Goal: Transaction & Acquisition: Purchase product/service

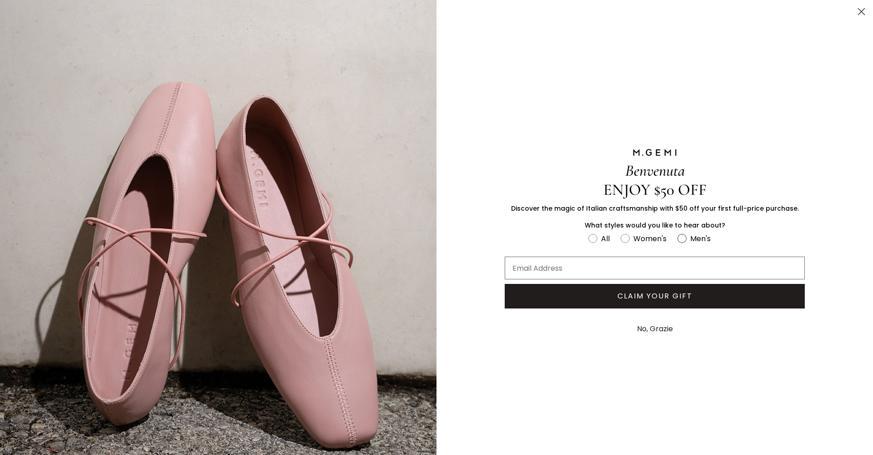
click at [678, 238] on circle "FULLSCREEN Form" at bounding box center [681, 238] width 9 height 9
click at [588, 232] on input "Men's" at bounding box center [588, 232] width 0 height 0
radio input "true"
click at [649, 326] on button "No, Grazie" at bounding box center [654, 328] width 45 height 23
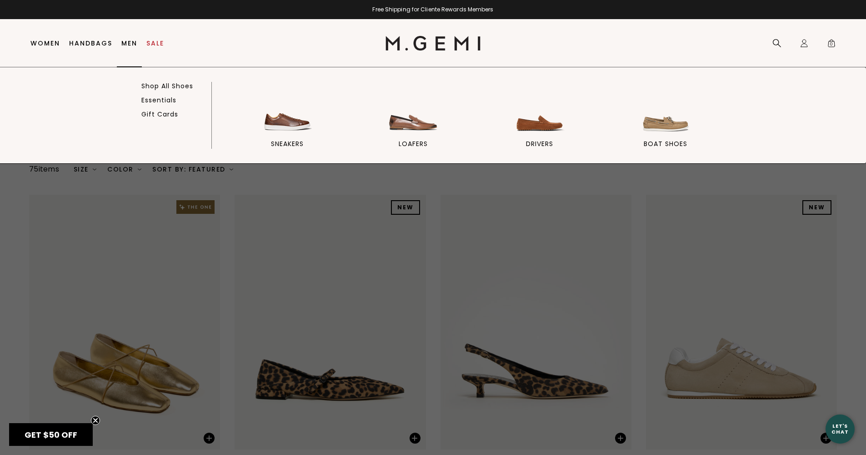
click at [131, 43] on link "Men" at bounding box center [129, 43] width 16 height 7
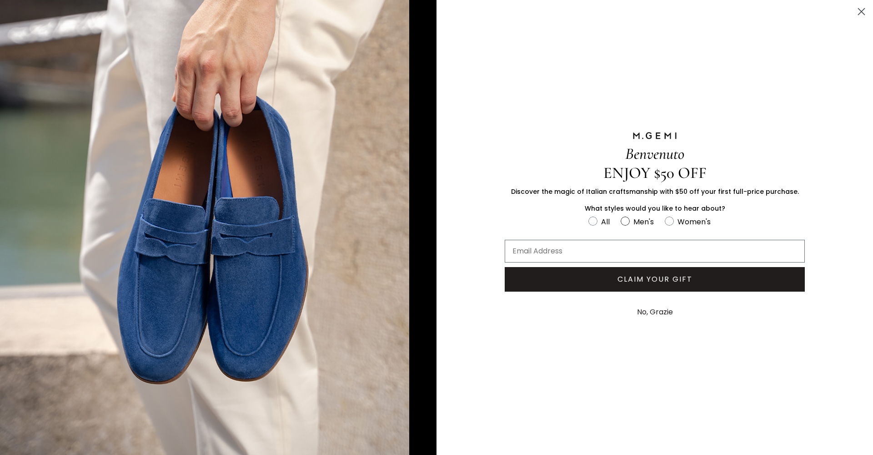
click at [627, 222] on circle "FULLSCREEN Form" at bounding box center [624, 221] width 9 height 9
click at [588, 215] on input "Men's" at bounding box center [588, 215] width 0 height 0
radio input "true"
click at [648, 312] on button "No, Grazie" at bounding box center [654, 311] width 45 height 23
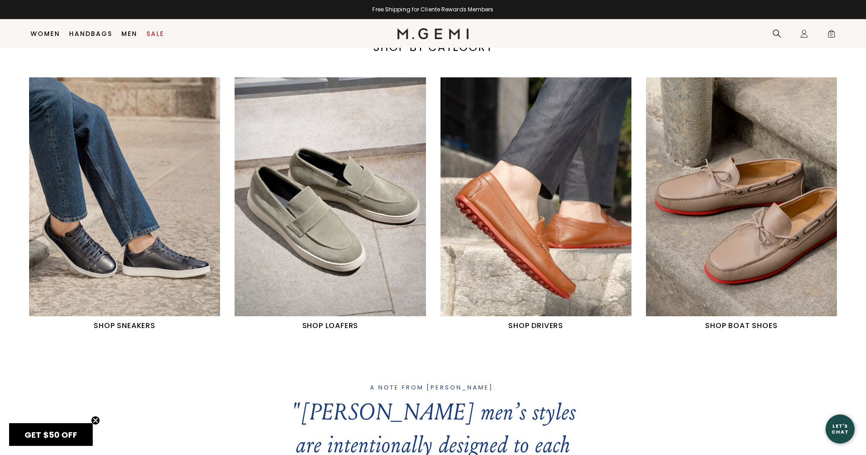
scroll to position [482, 0]
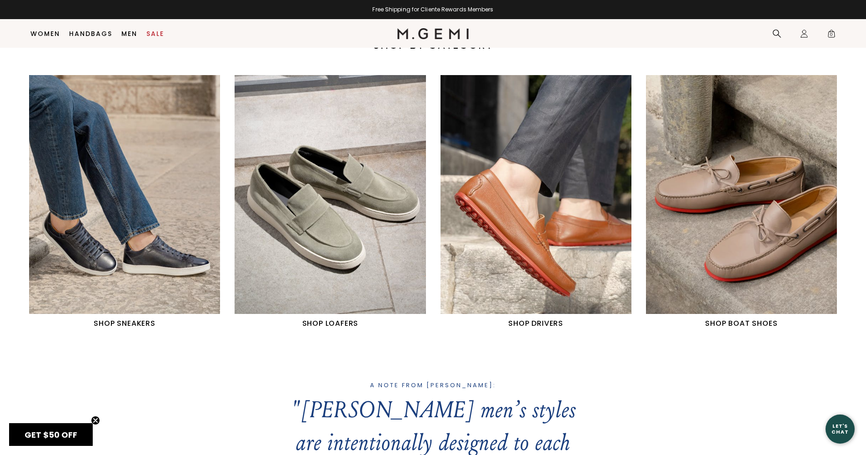
click at [326, 256] on img "2 / 4" at bounding box center [330, 194] width 191 height 239
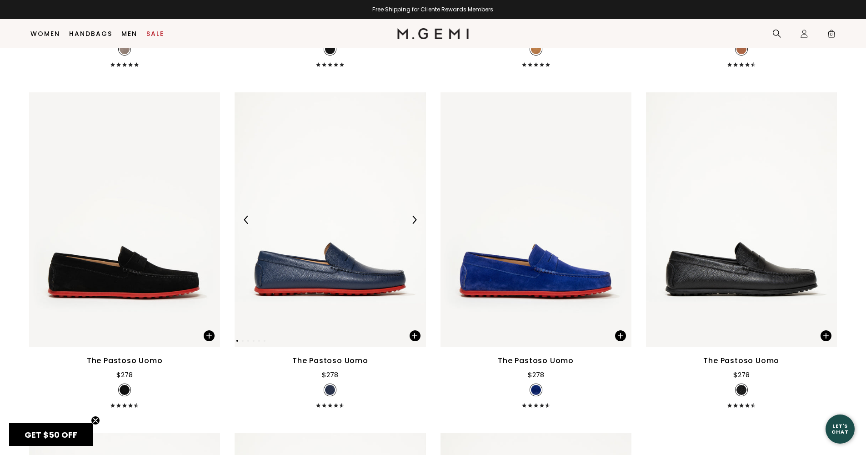
scroll to position [1447, 0]
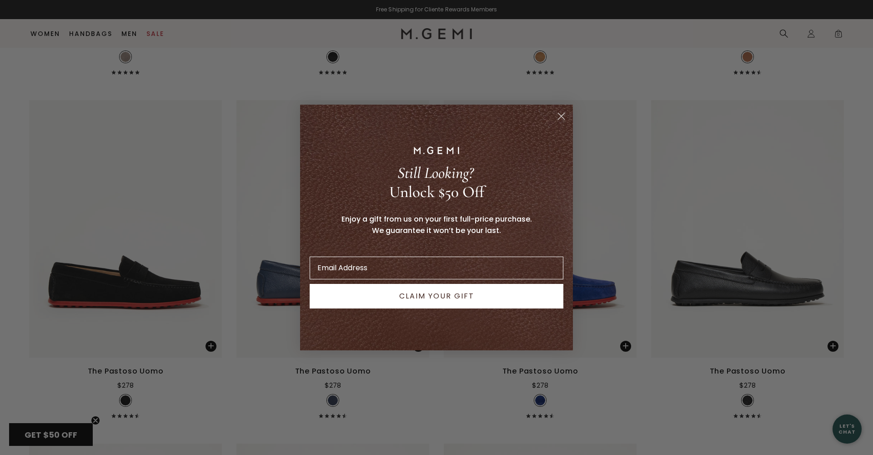
click at [295, 300] on div "Close dialog Still Looking? Unlock $50 Off Enjoy a gift from us on your first f…" at bounding box center [436, 227] width 291 height 264
click at [562, 114] on circle "Close dialog" at bounding box center [561, 116] width 15 height 15
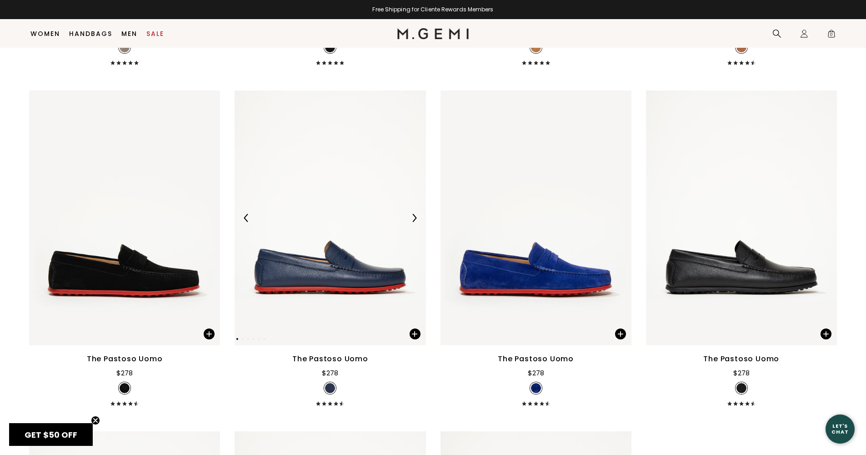
click at [364, 290] on img at bounding box center [330, 217] width 191 height 255
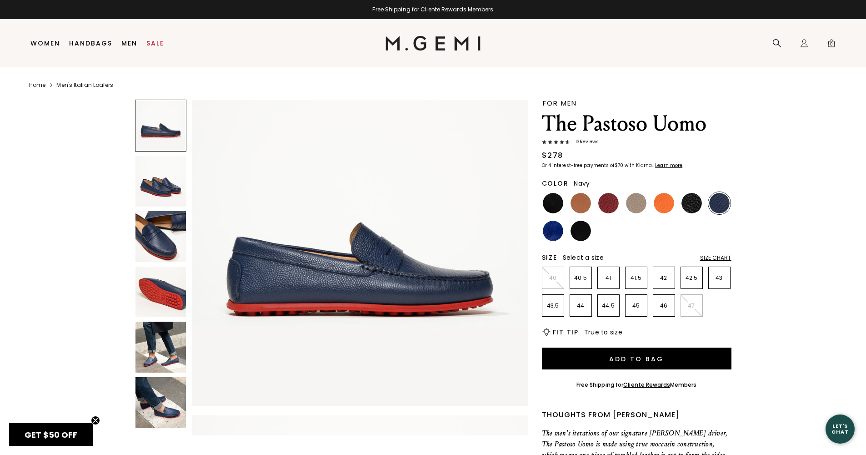
scroll to position [31, 0]
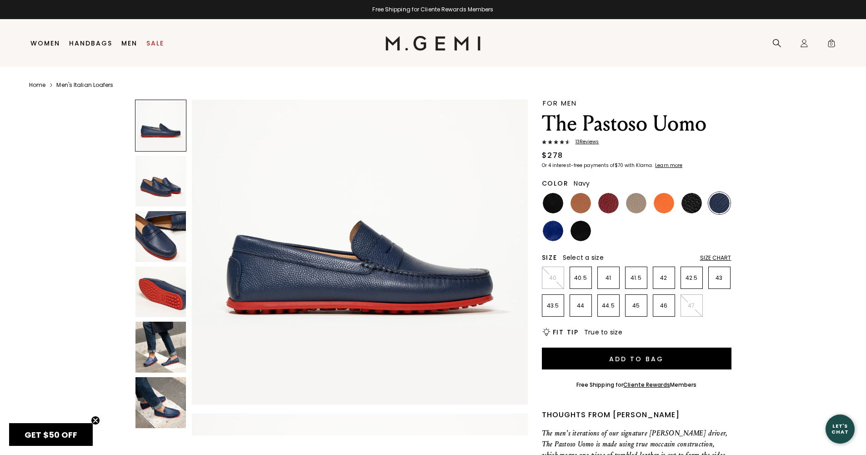
click at [159, 184] on img at bounding box center [160, 180] width 51 height 51
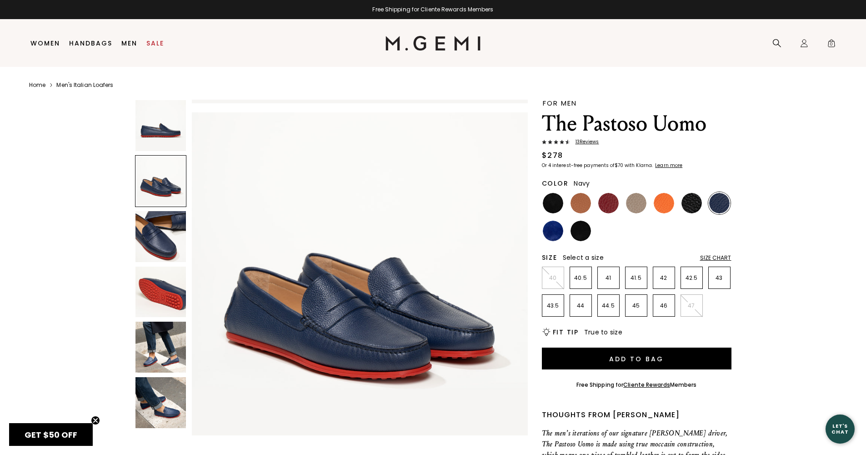
scroll to position [338, 0]
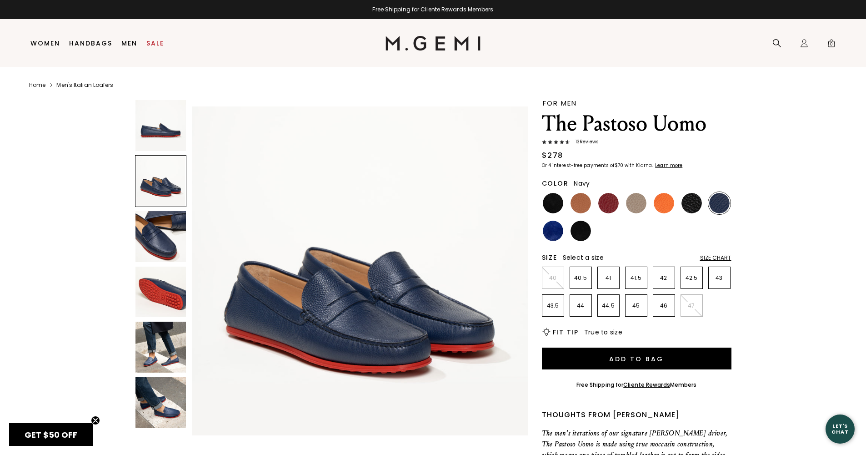
click at [164, 237] on img at bounding box center [160, 236] width 51 height 51
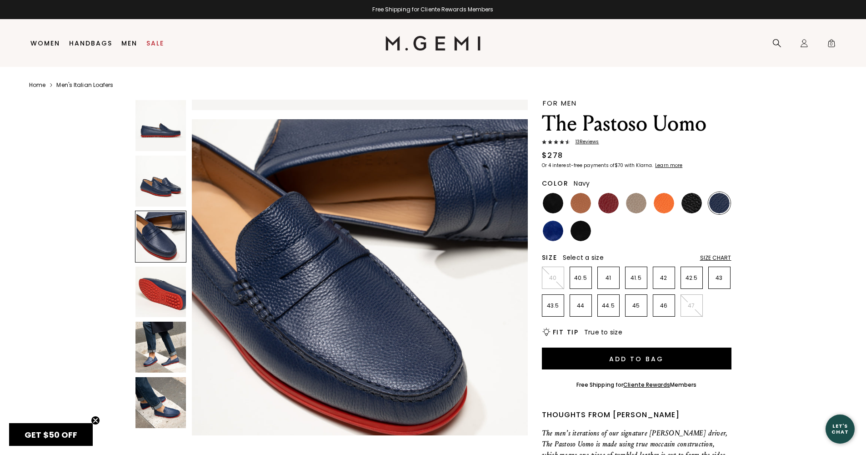
scroll to position [675, 0]
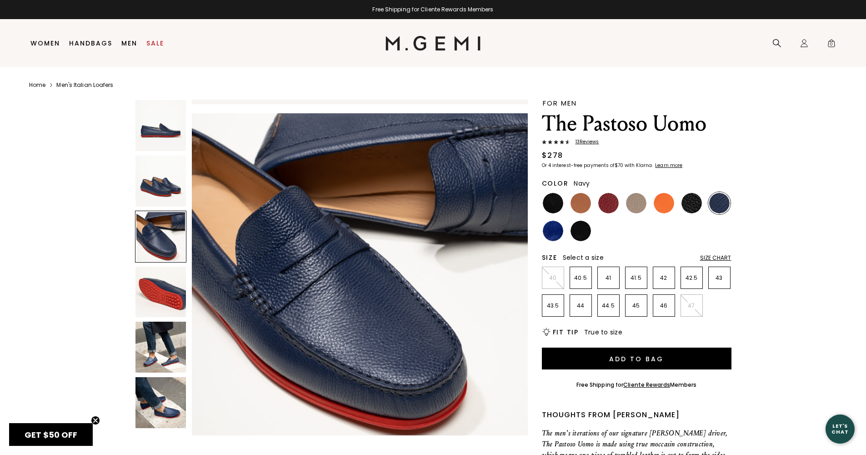
click at [163, 288] on img at bounding box center [160, 291] width 51 height 51
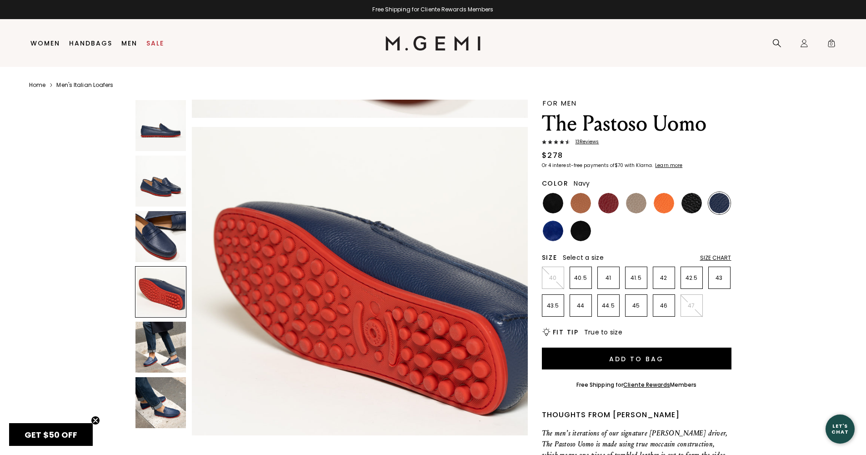
scroll to position [1013, 0]
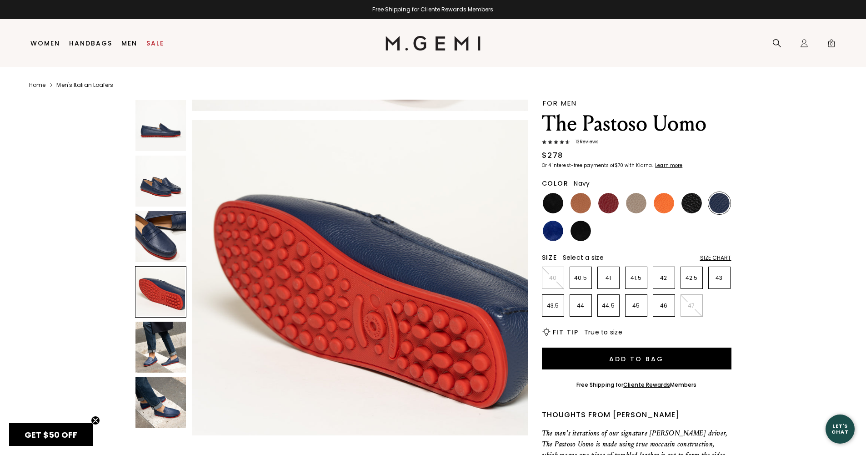
click at [161, 344] on img at bounding box center [160, 346] width 51 height 51
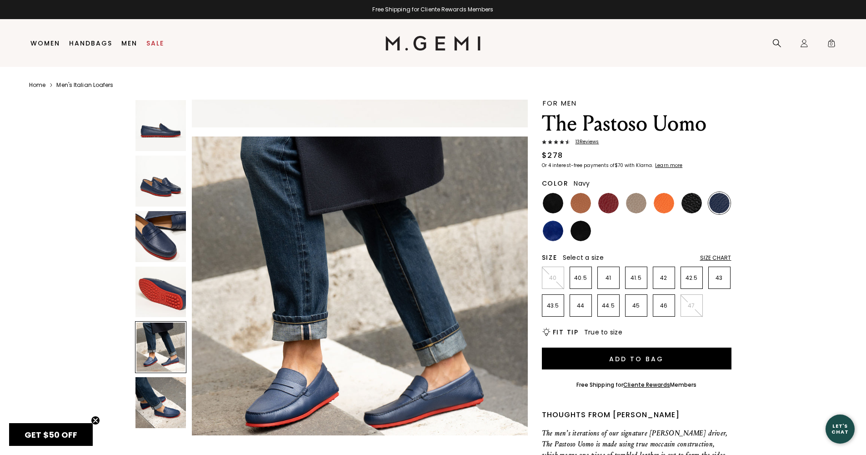
scroll to position [1351, 0]
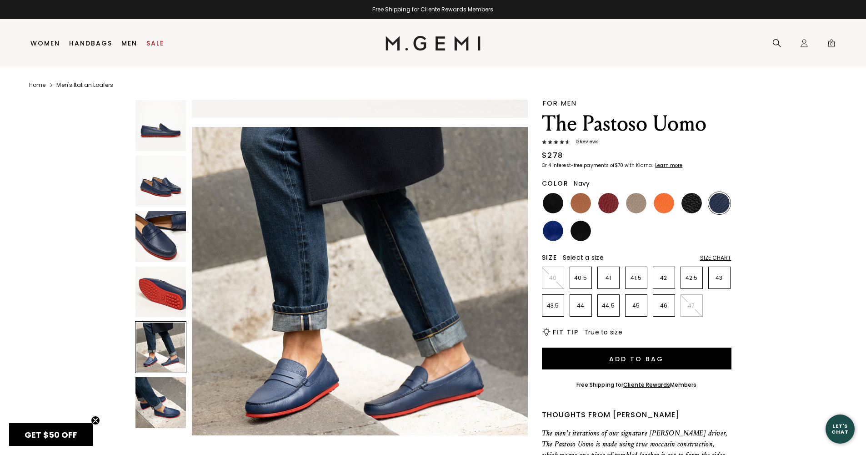
click at [153, 394] on img at bounding box center [160, 402] width 51 height 51
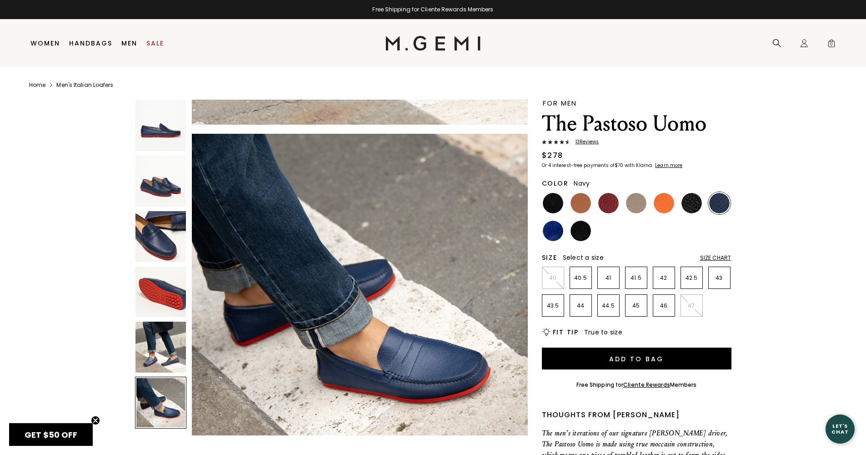
scroll to position [2, 0]
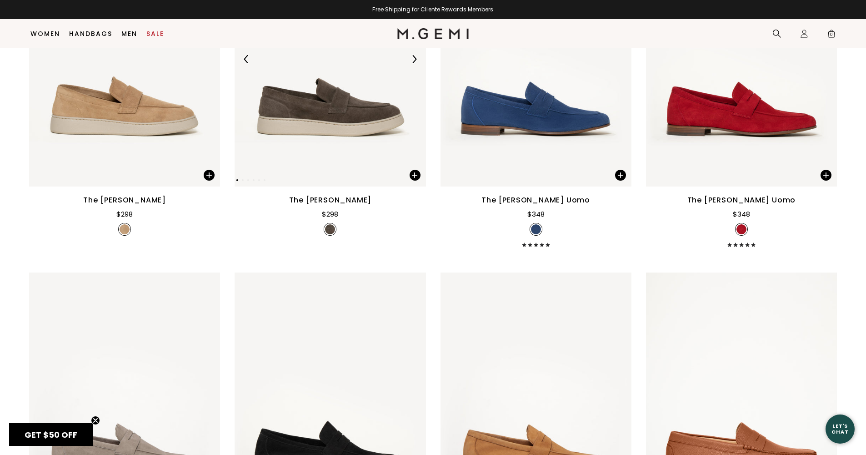
scroll to position [981, 0]
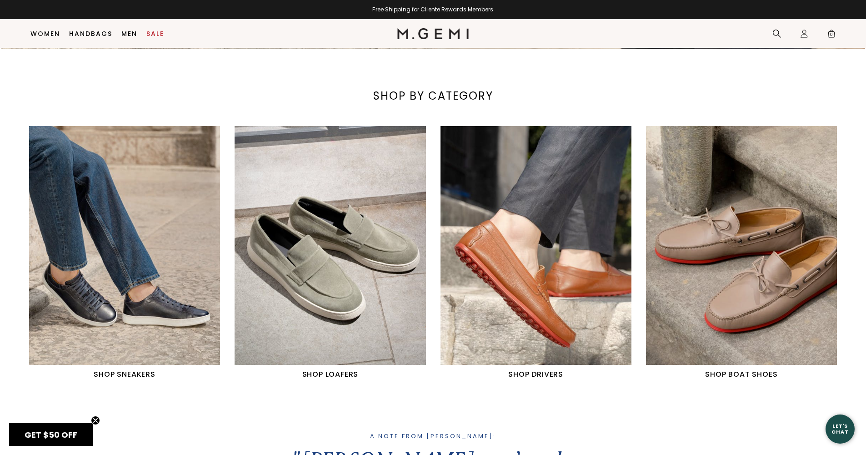
scroll to position [447, 0]
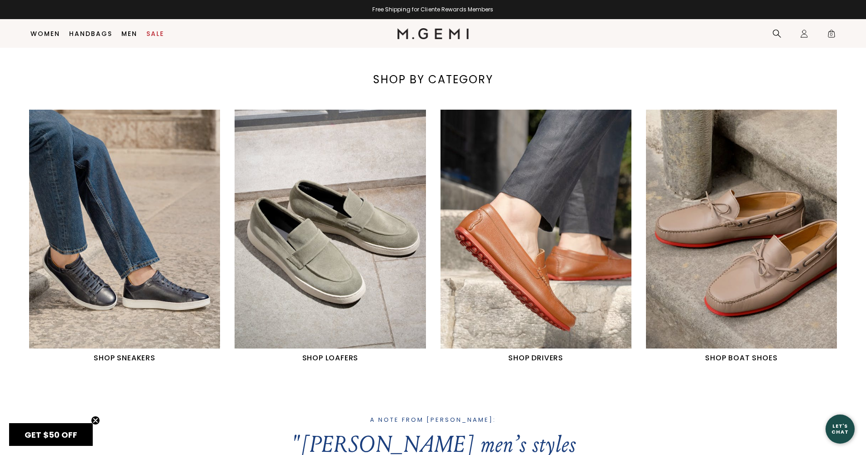
click at [112, 195] on img "1 / 4" at bounding box center [124, 229] width 191 height 239
